Goal: Task Accomplishment & Management: Complete application form

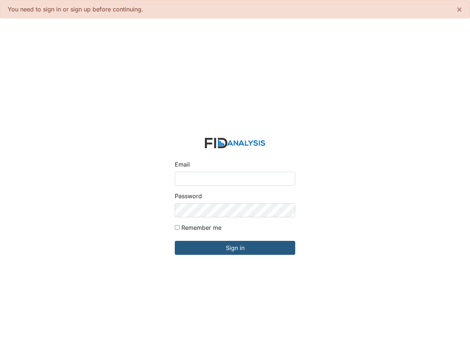
click at [235, 176] on input "Email" at bounding box center [235, 179] width 121 height 14
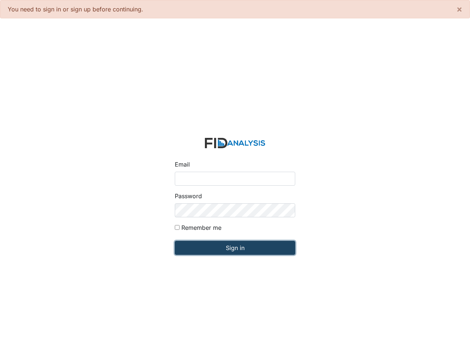
click at [235, 248] on input "Sign in" at bounding box center [235, 248] width 121 height 14
